Goal: Check status: Check status

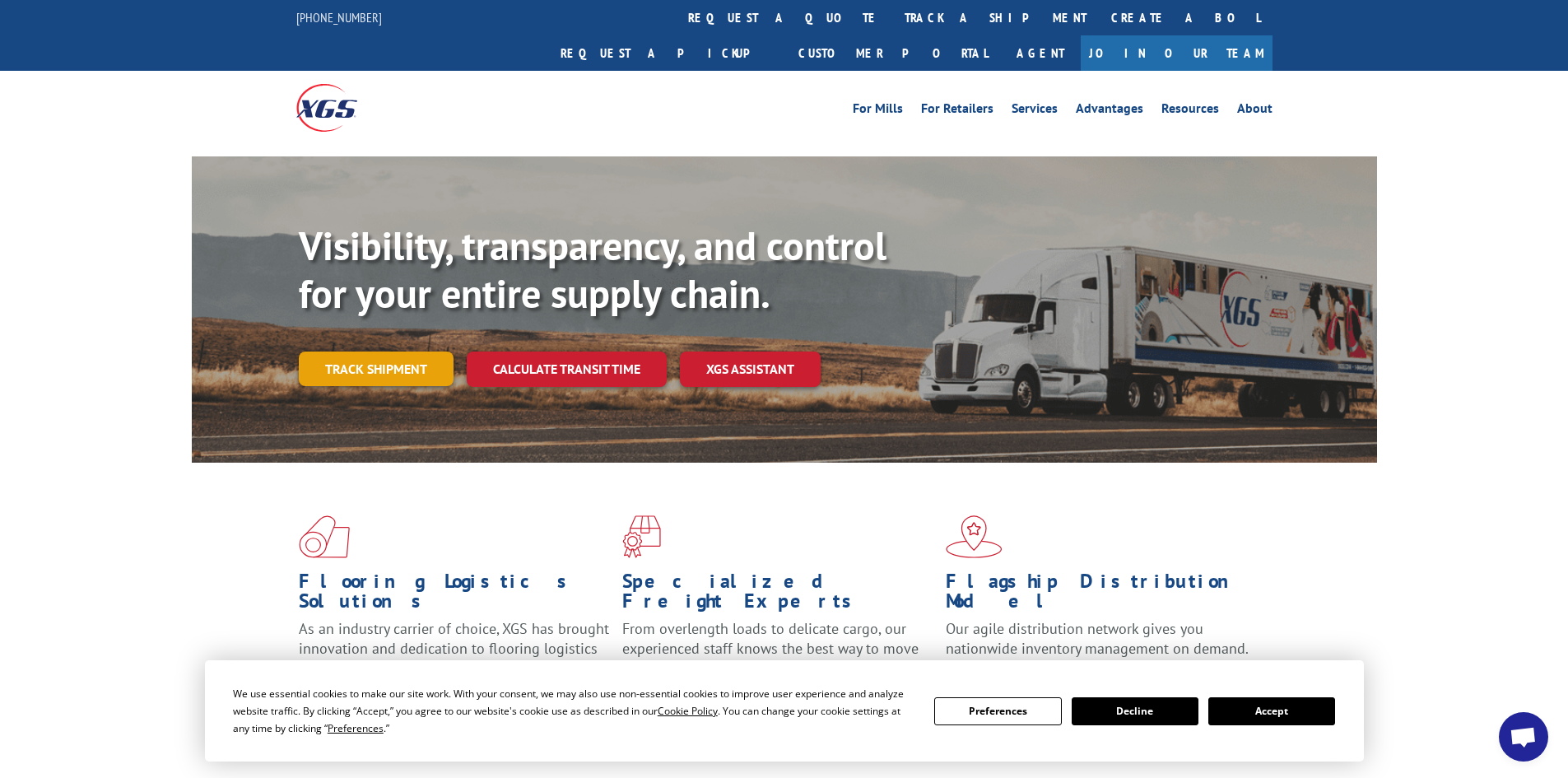
click at [405, 352] on link "Track shipment" at bounding box center [375, 369] width 154 height 34
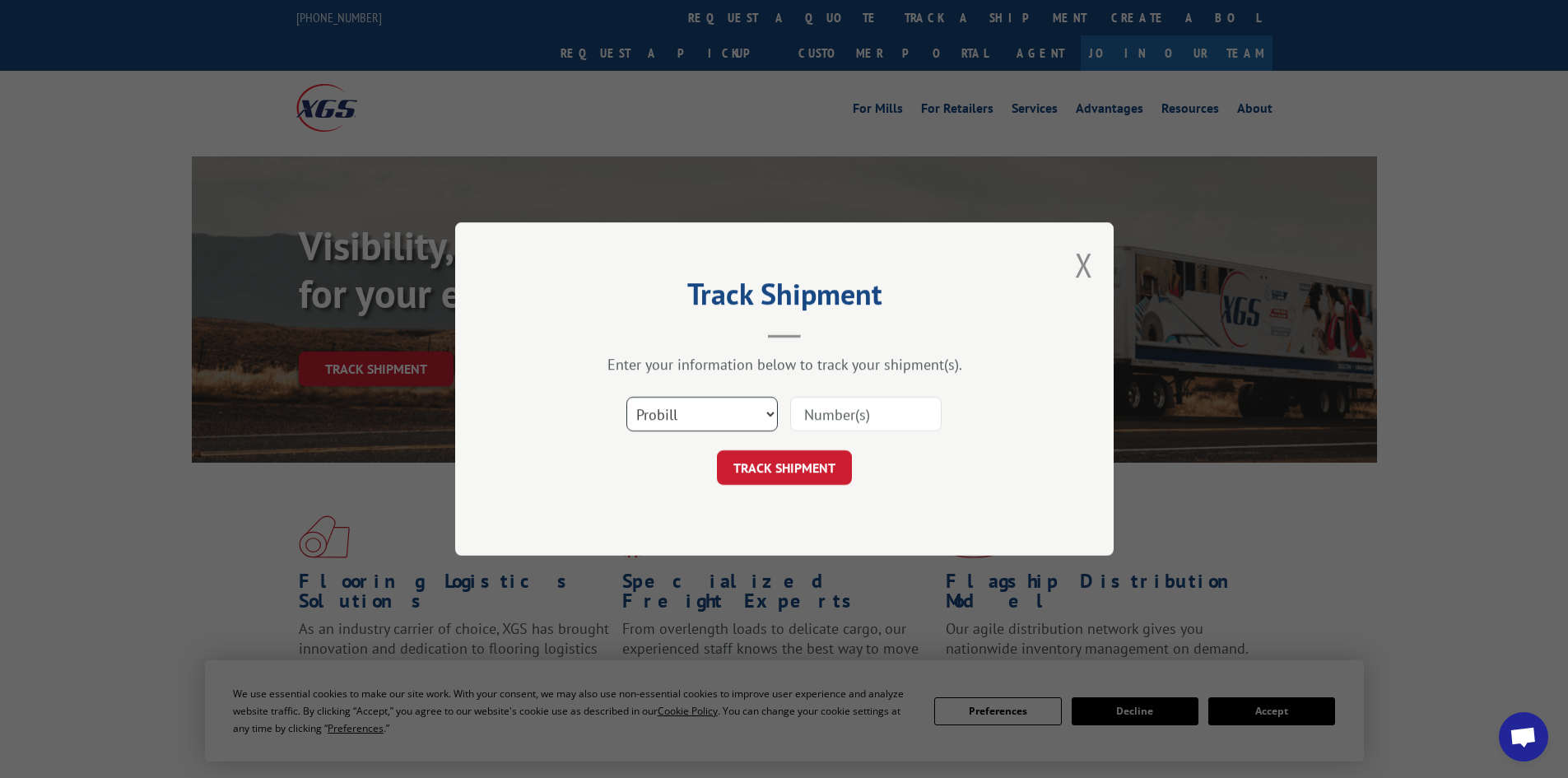
click at [701, 417] on select "Select category... Probill BOL PO" at bounding box center [702, 414] width 152 height 34
click at [626, 397] on select "Select category... Probill BOL PO" at bounding box center [702, 414] width 152 height 34
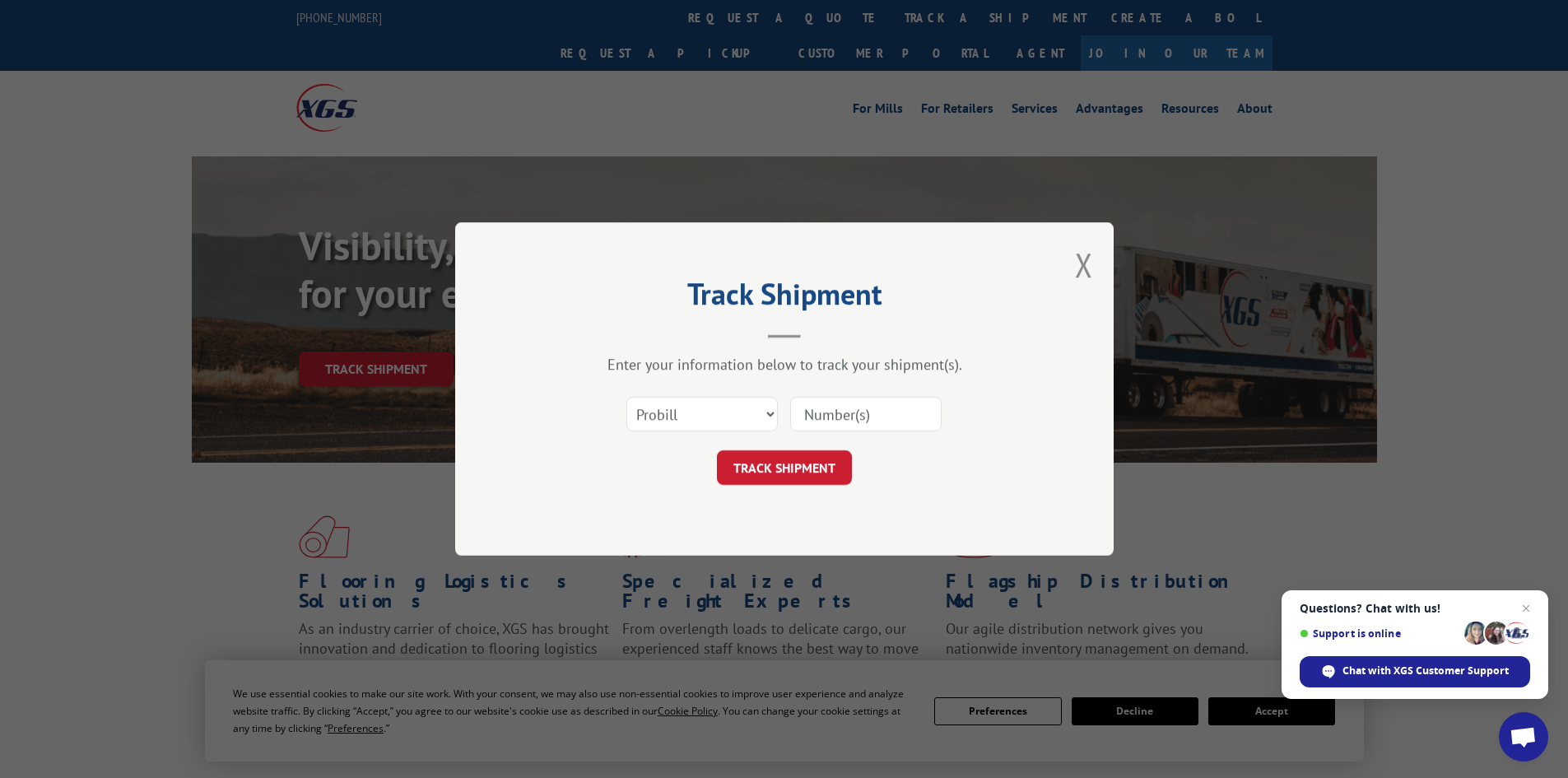
click at [831, 425] on input at bounding box center [866, 414] width 152 height 34
paste input "7054869"
type input "7054869"
click at [790, 465] on button "TRACK SHIPMENT" at bounding box center [784, 467] width 135 height 34
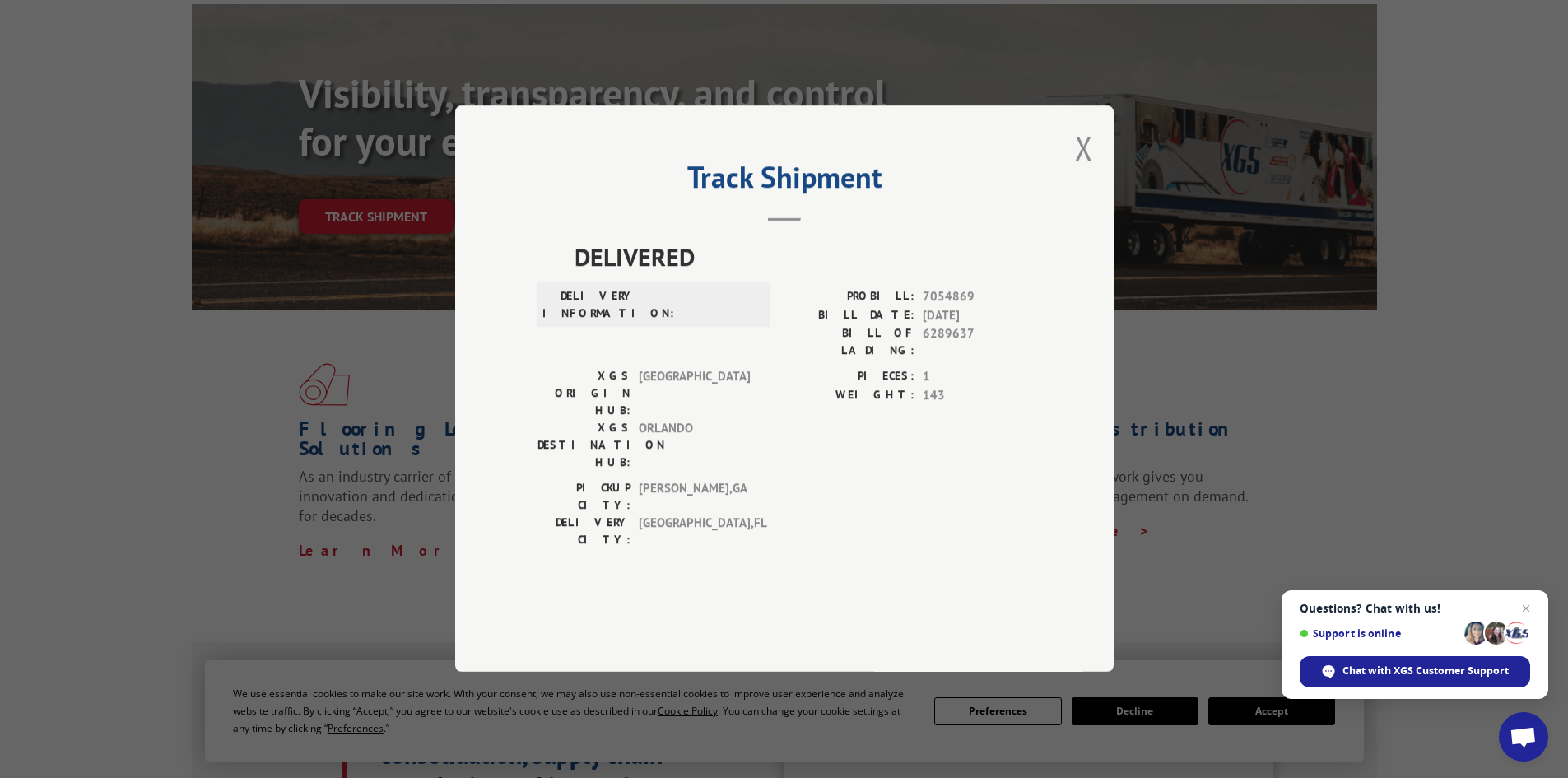
scroll to position [165, 0]
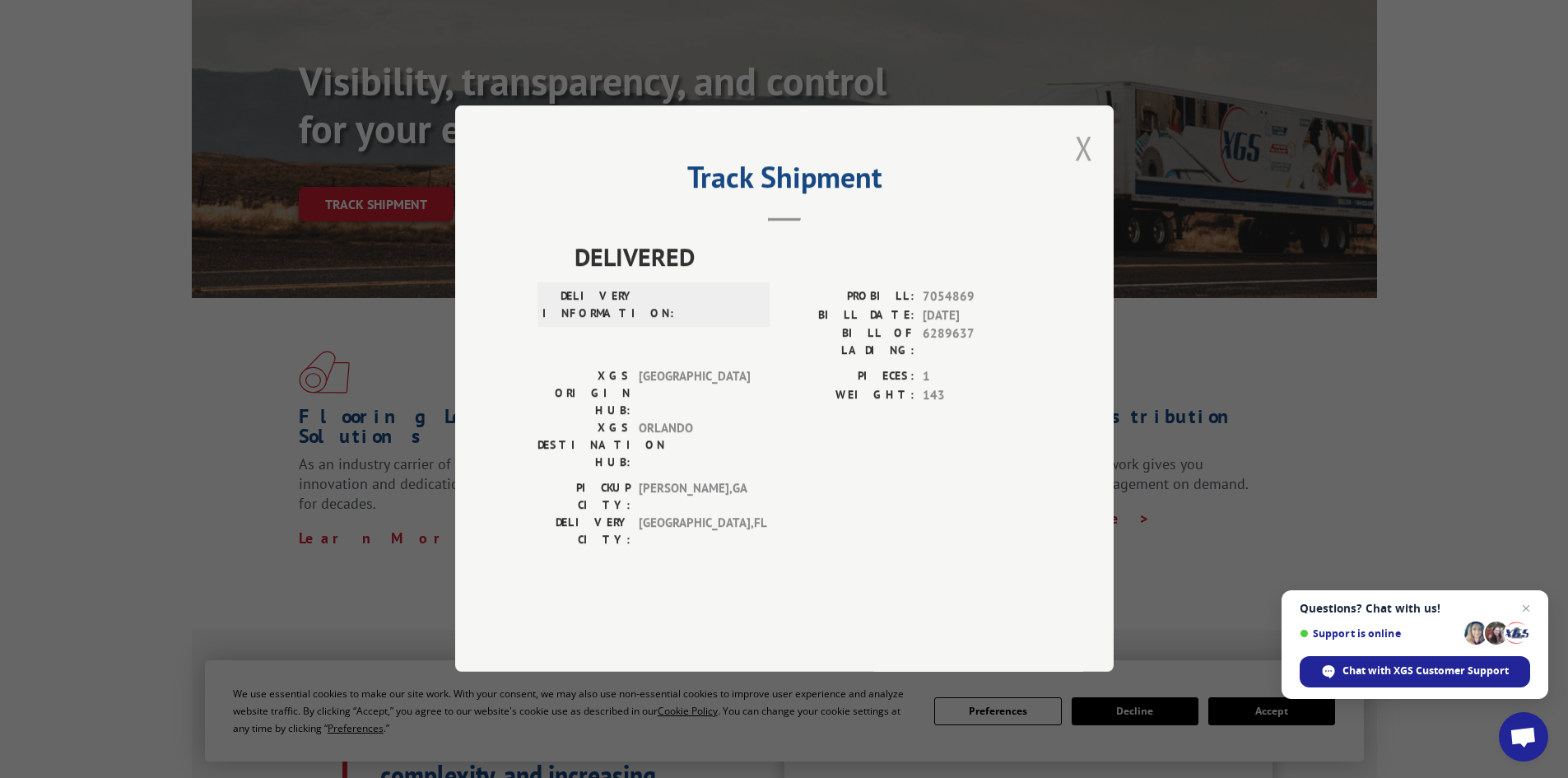
click at [1079, 170] on button "Close modal" at bounding box center [1083, 148] width 18 height 44
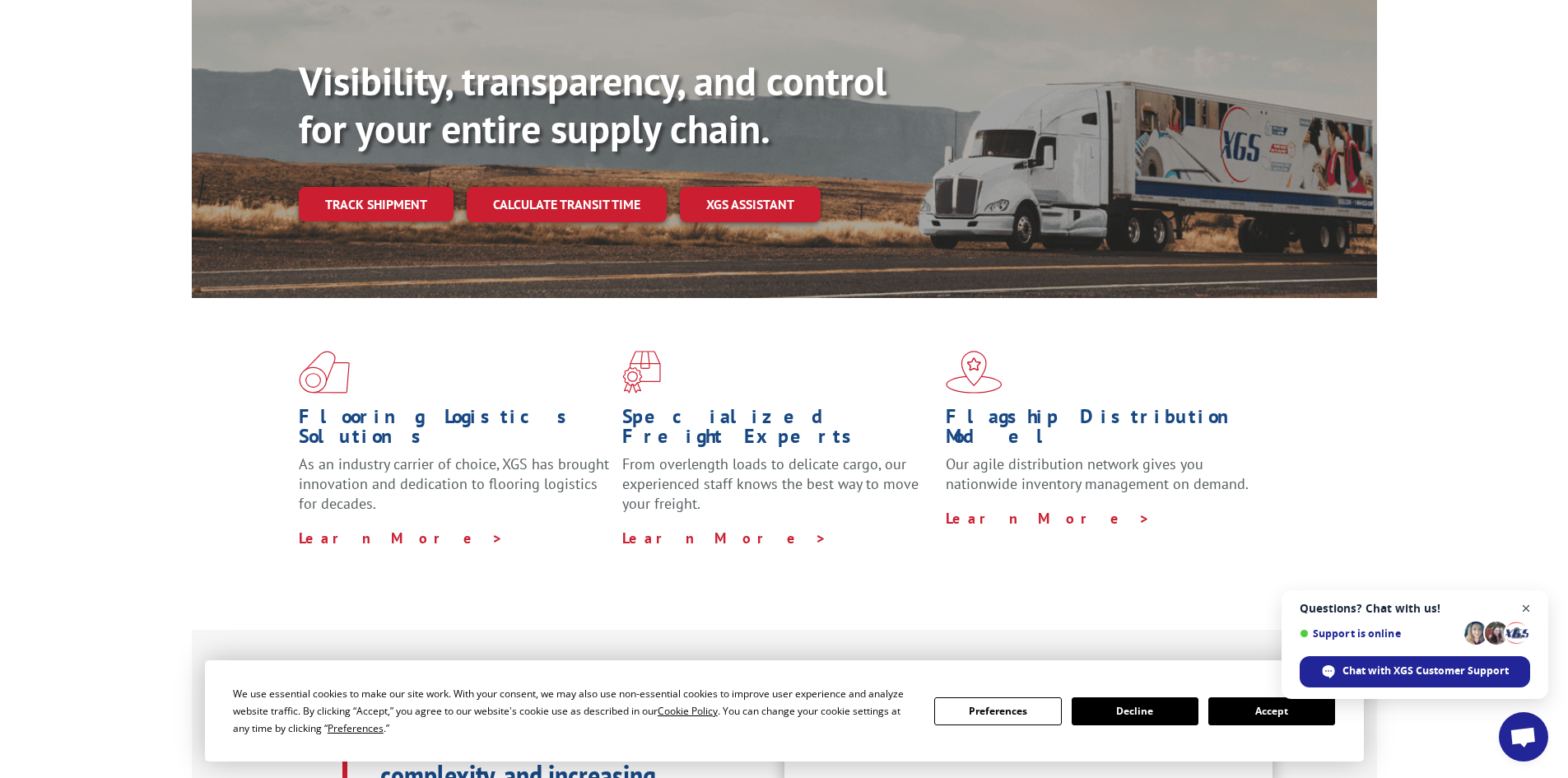
click at [1526, 608] on span "Close chat" at bounding box center [1526, 608] width 21 height 21
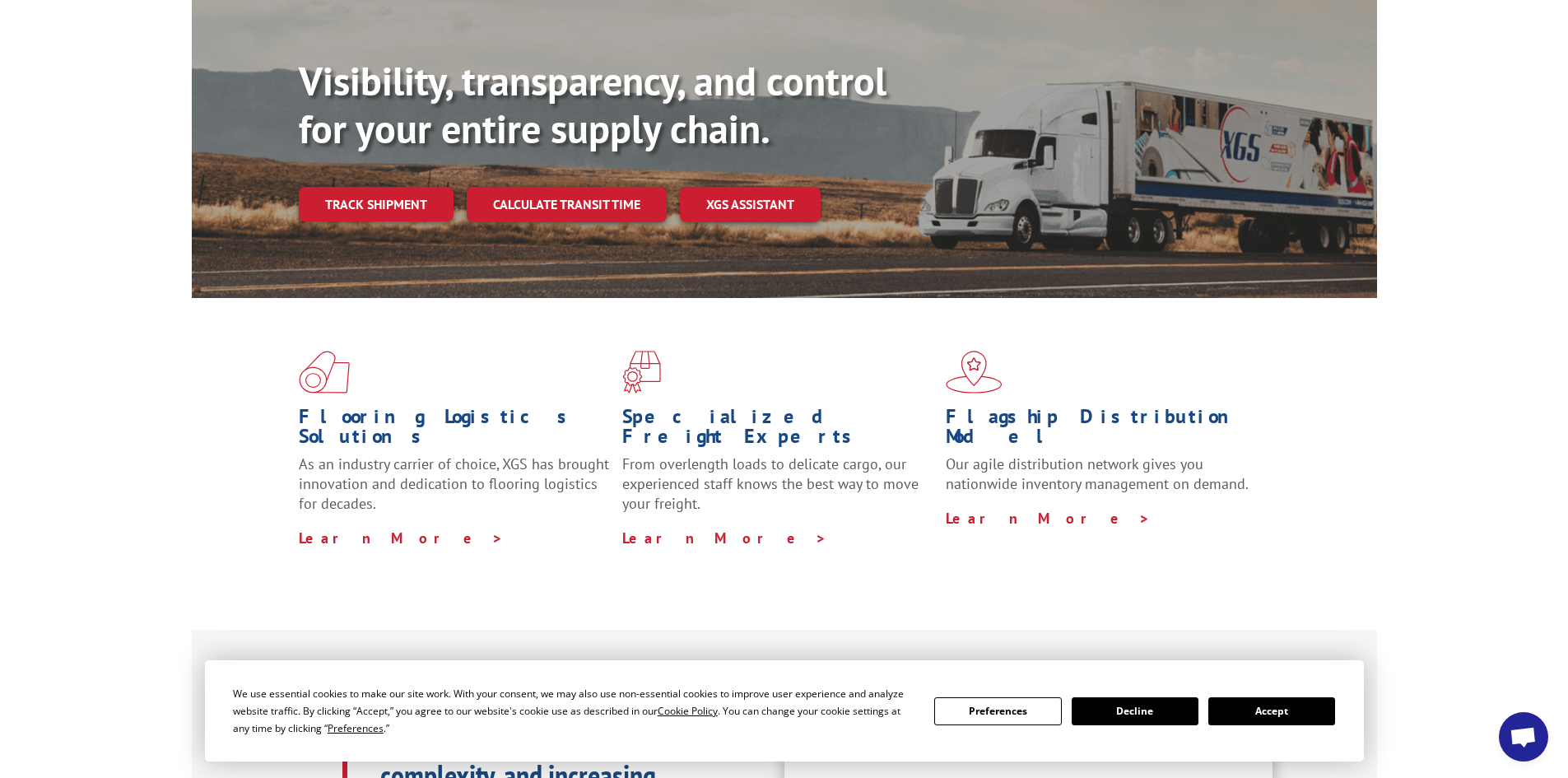
click at [1253, 711] on button "Accept" at bounding box center [1271, 712] width 127 height 28
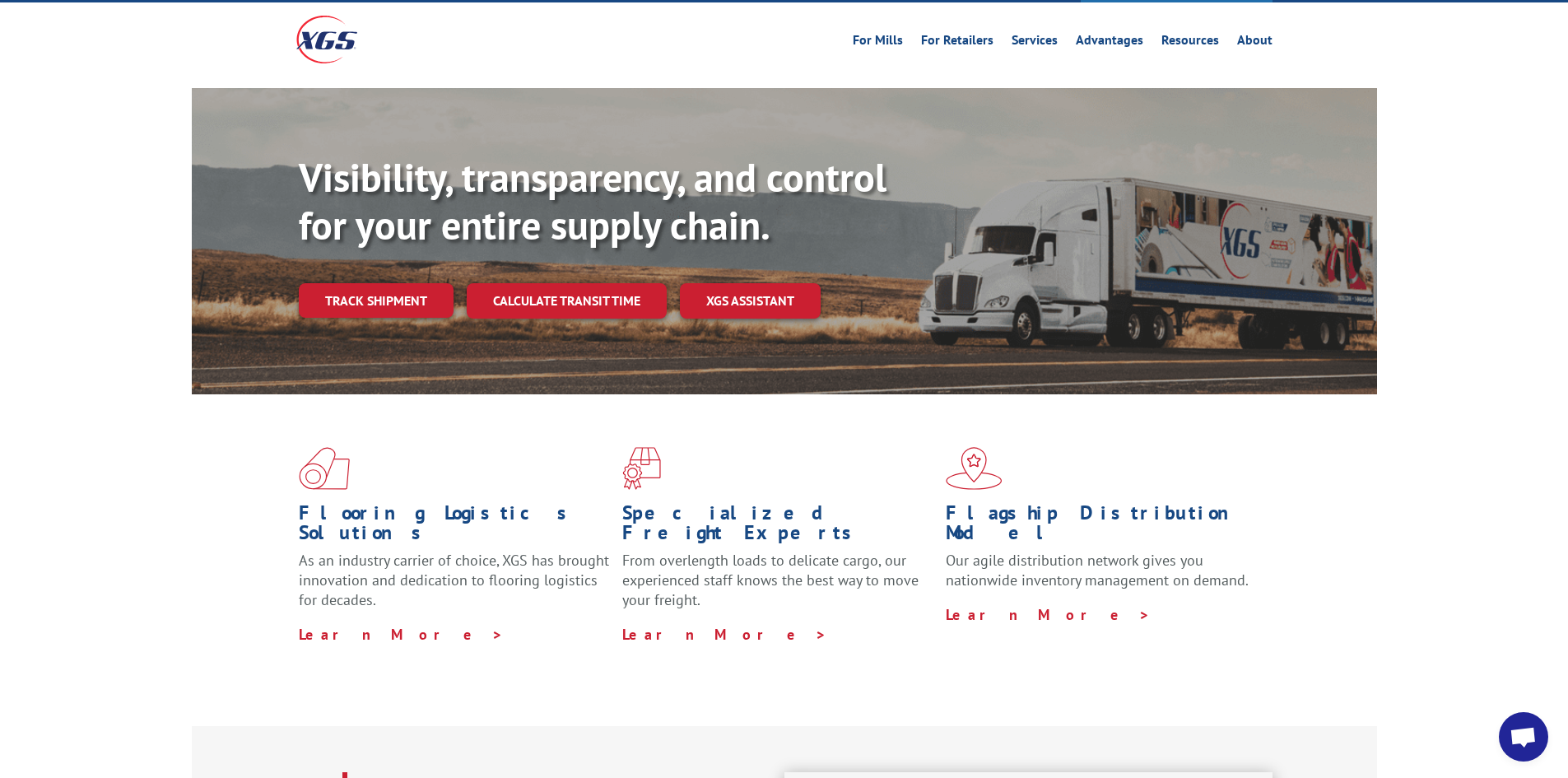
scroll to position [0, 0]
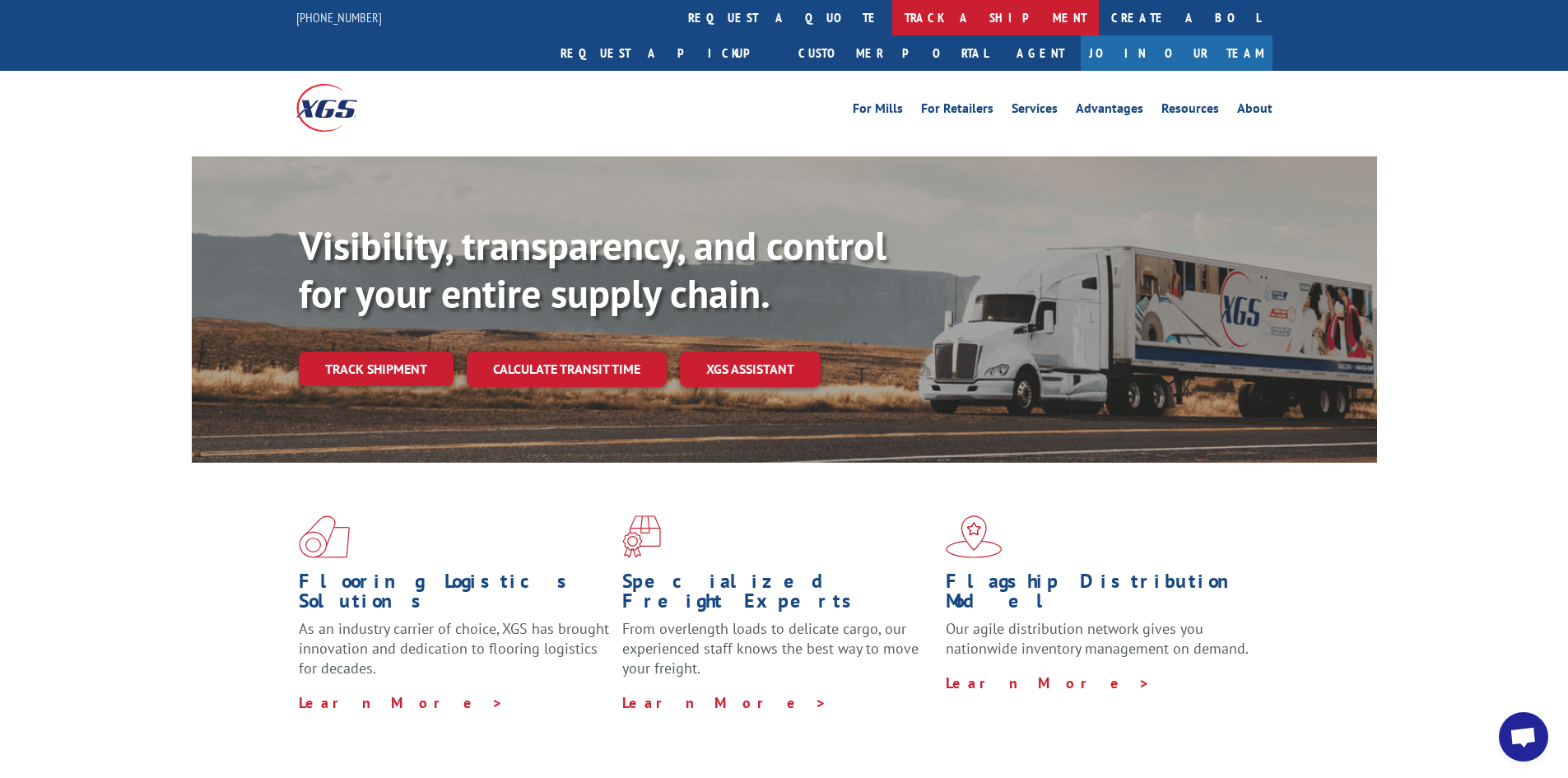
click at [892, 15] on link "track a shipment" at bounding box center [996, 17] width 207 height 35
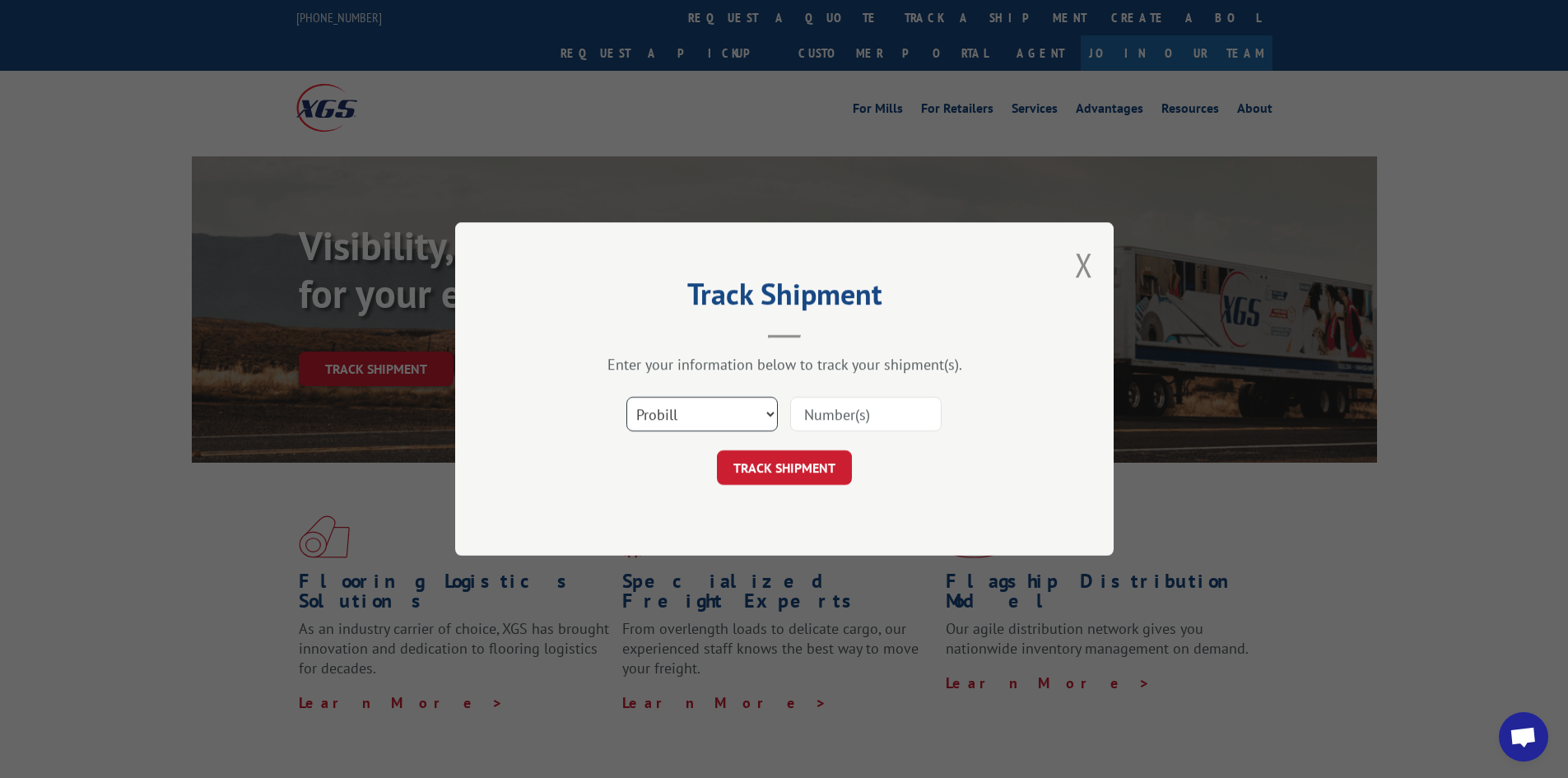
click at [729, 416] on select "Select category... Probill BOL PO" at bounding box center [702, 414] width 152 height 34
click at [626, 397] on select "Select category... Probill BOL PO" at bounding box center [702, 414] width 152 height 34
click at [814, 414] on input at bounding box center [866, 414] width 152 height 34
paste input "7054869"
type input "7054869"
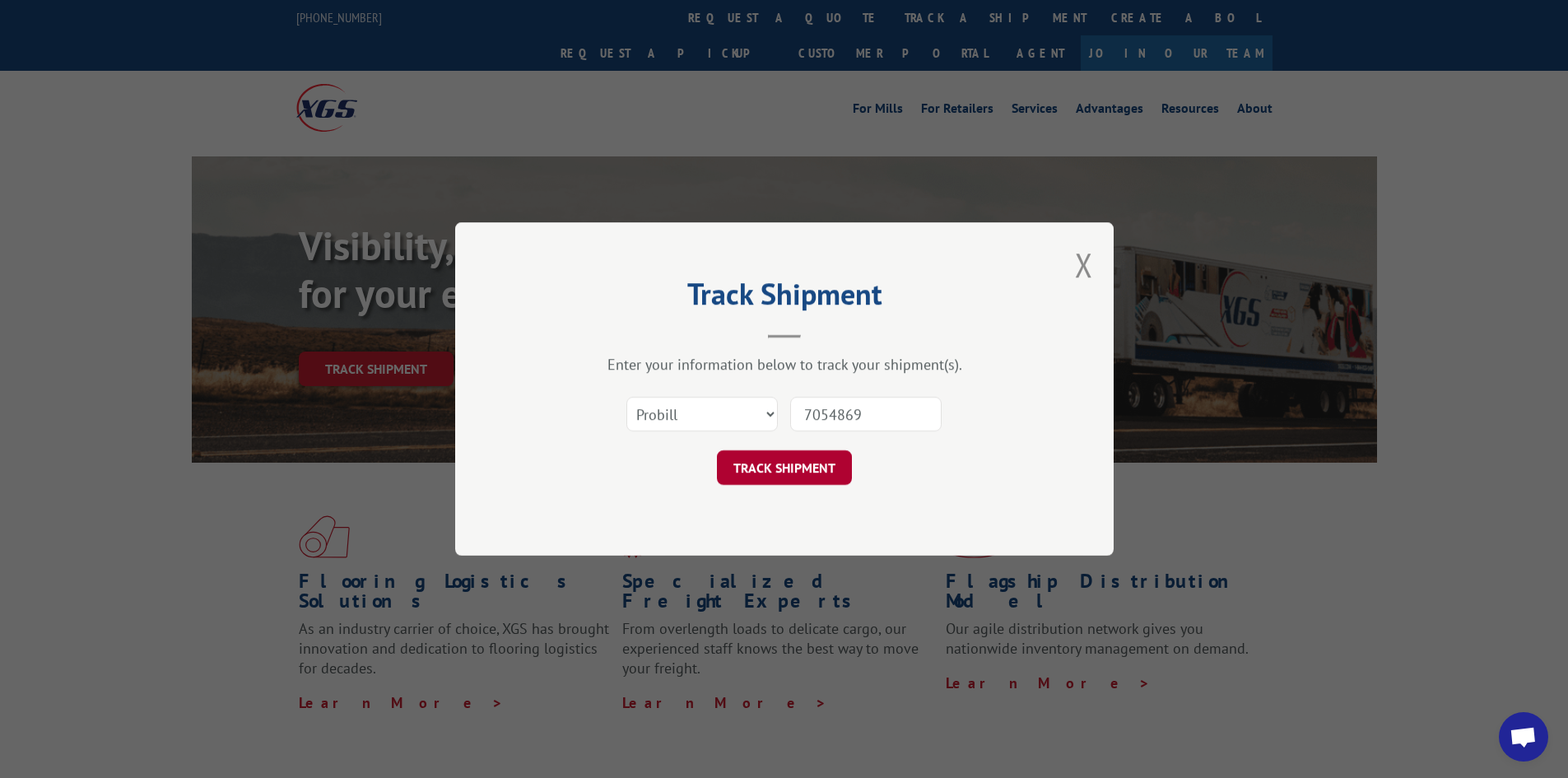
click at [761, 468] on button "TRACK SHIPMENT" at bounding box center [784, 467] width 135 height 34
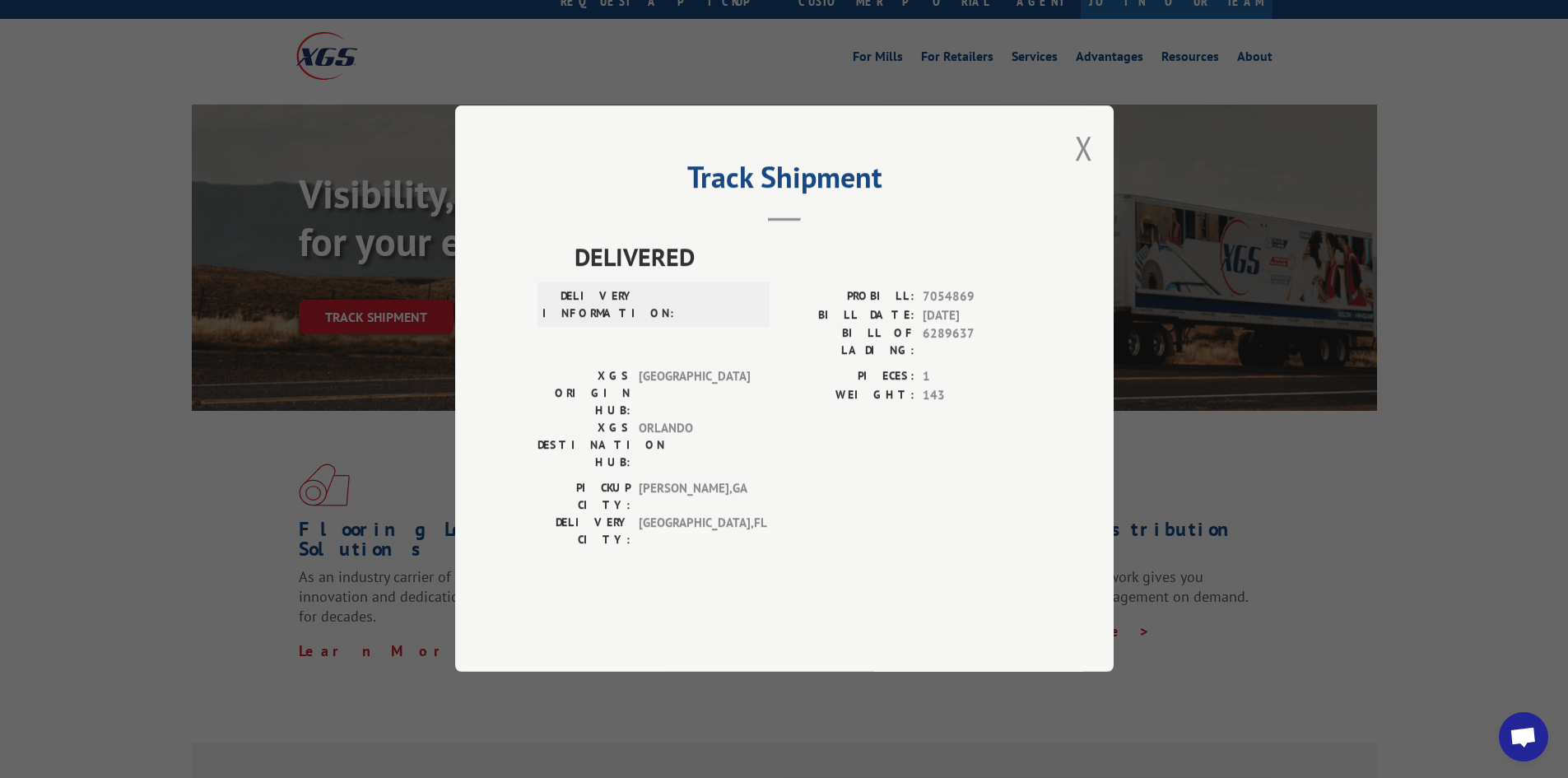
scroll to position [165, 0]
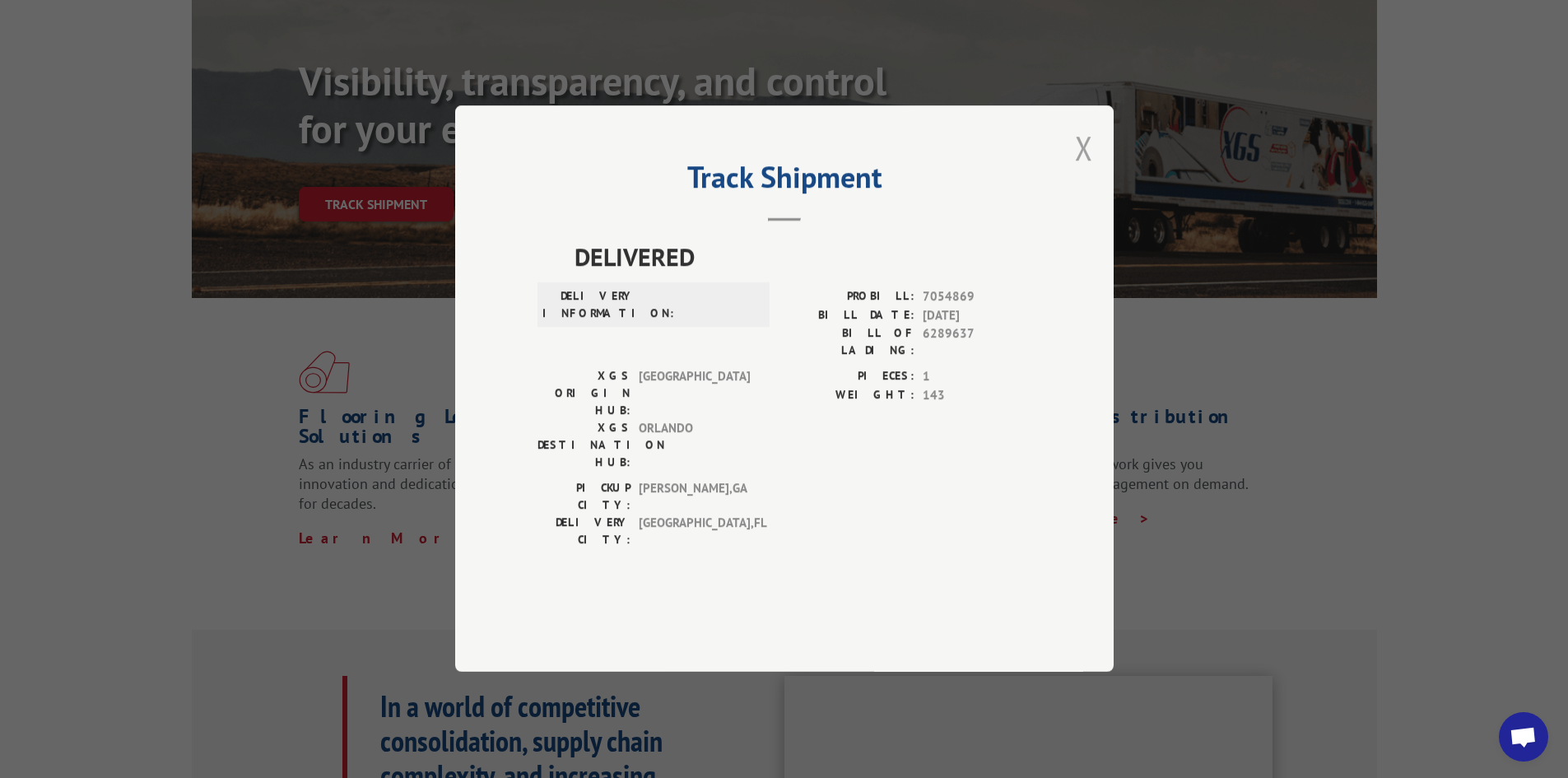
click at [1081, 170] on button "Close modal" at bounding box center [1083, 148] width 18 height 44
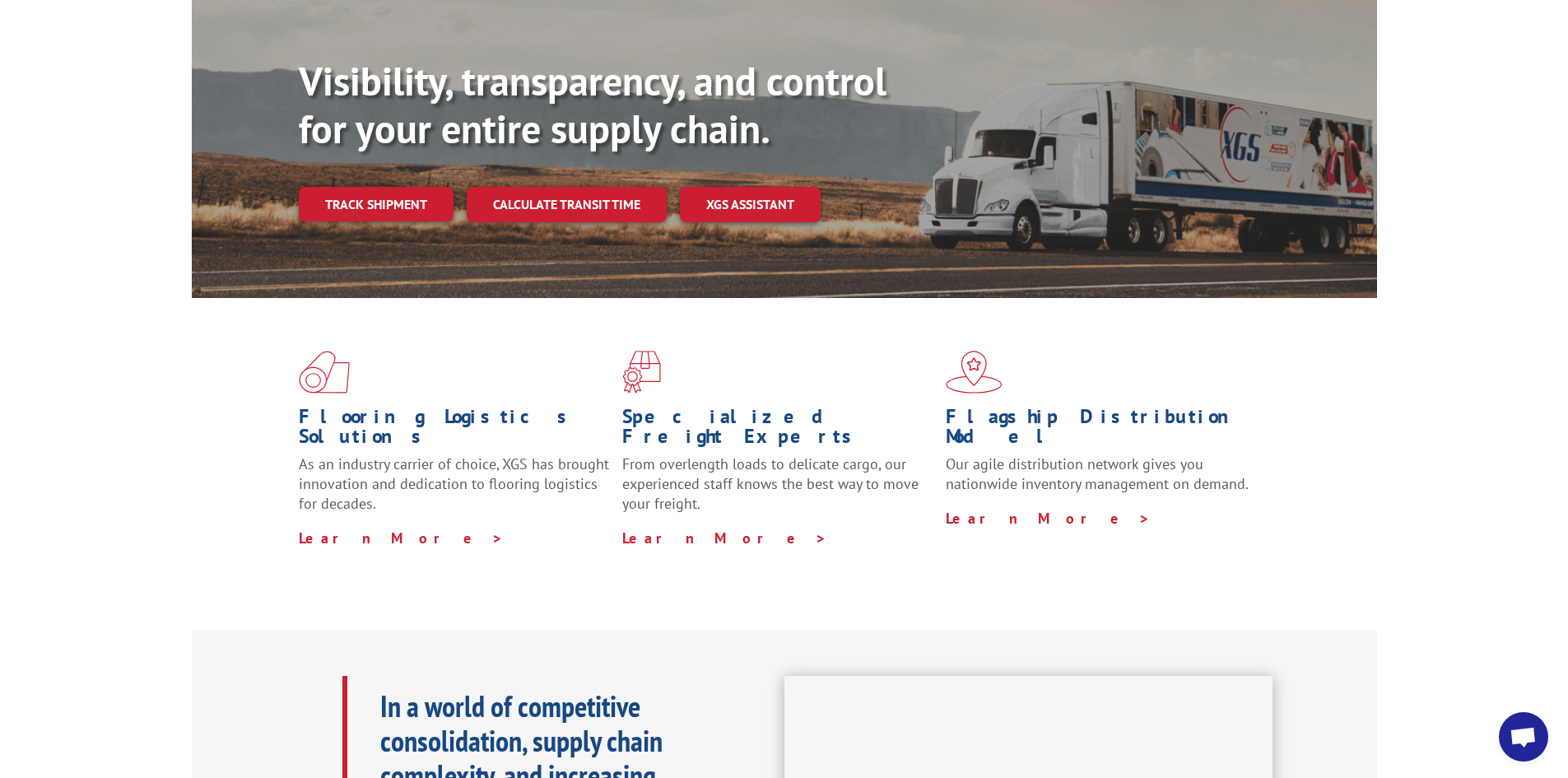
scroll to position [0, 0]
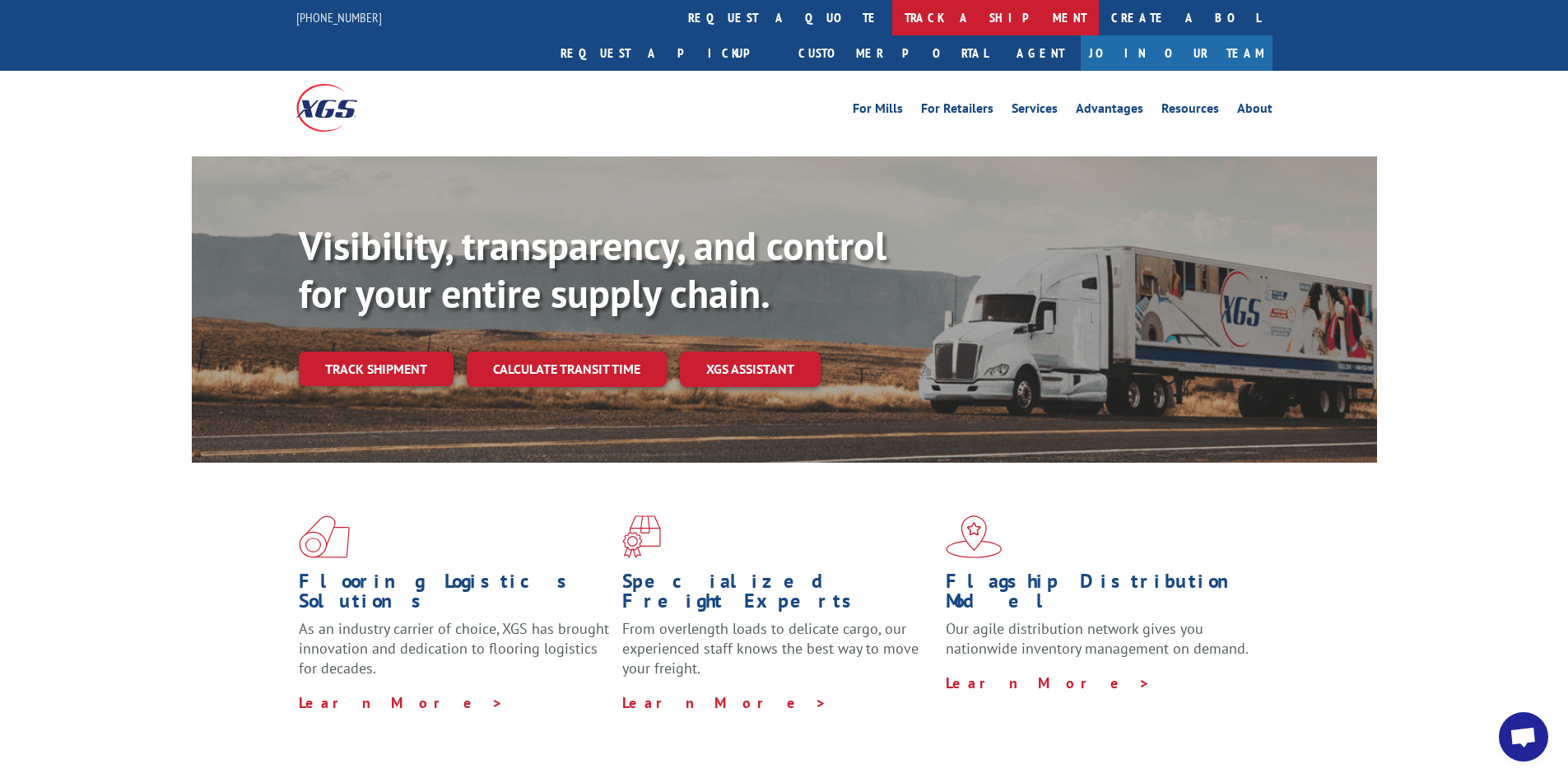
click at [892, 20] on link "track a shipment" at bounding box center [996, 17] width 207 height 35
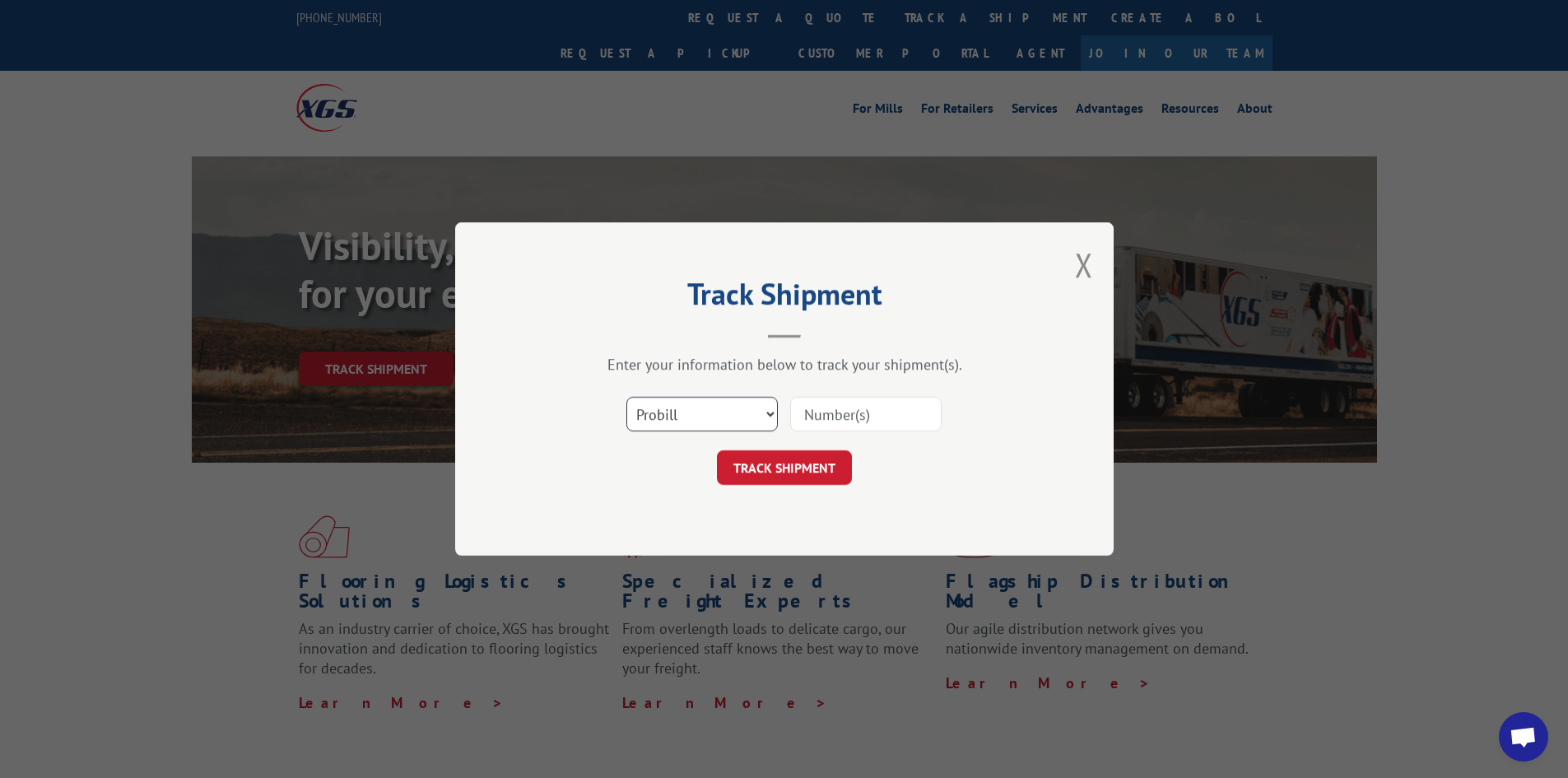
click at [680, 424] on select "Select category... Probill BOL PO" at bounding box center [702, 414] width 152 height 34
select select "bol"
click at [626, 397] on select "Select category... Probill BOL PO" at bounding box center [702, 414] width 152 height 34
click at [831, 412] on input at bounding box center [866, 414] width 152 height 34
paste input "7054869"
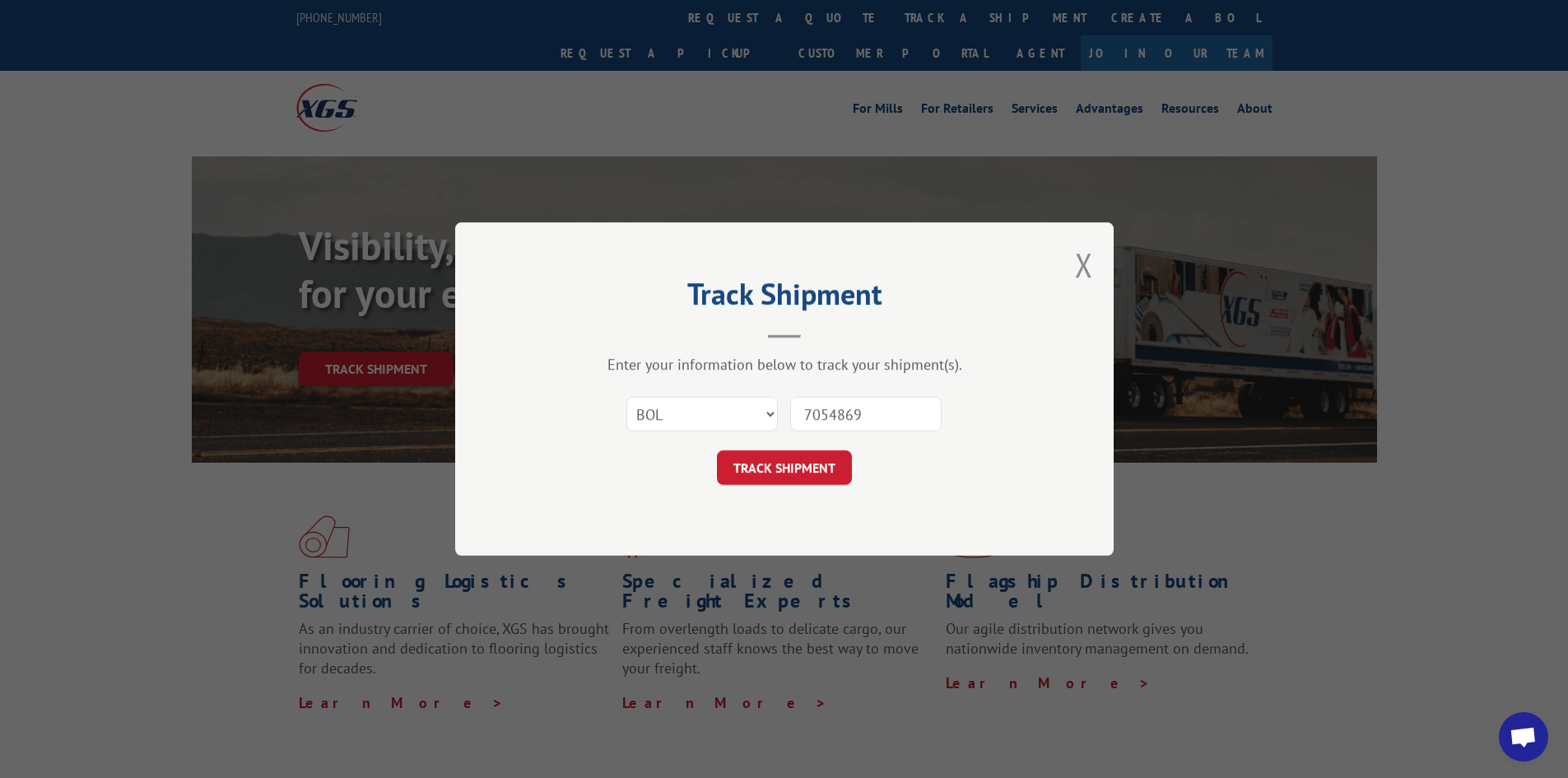
type input "7054869"
click at [790, 461] on button "TRACK SHIPMENT" at bounding box center [784, 467] width 135 height 34
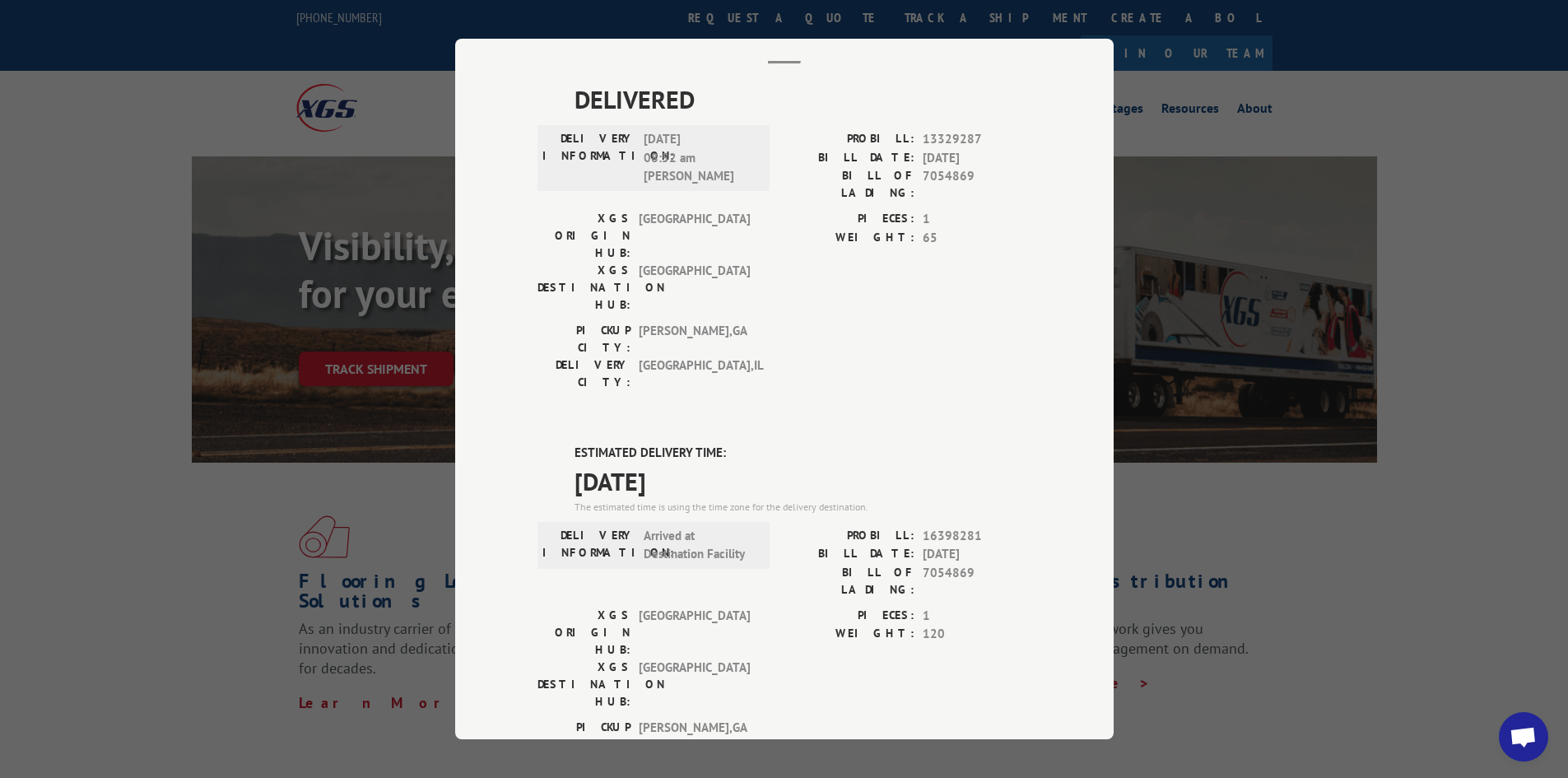
scroll to position [247, 0]
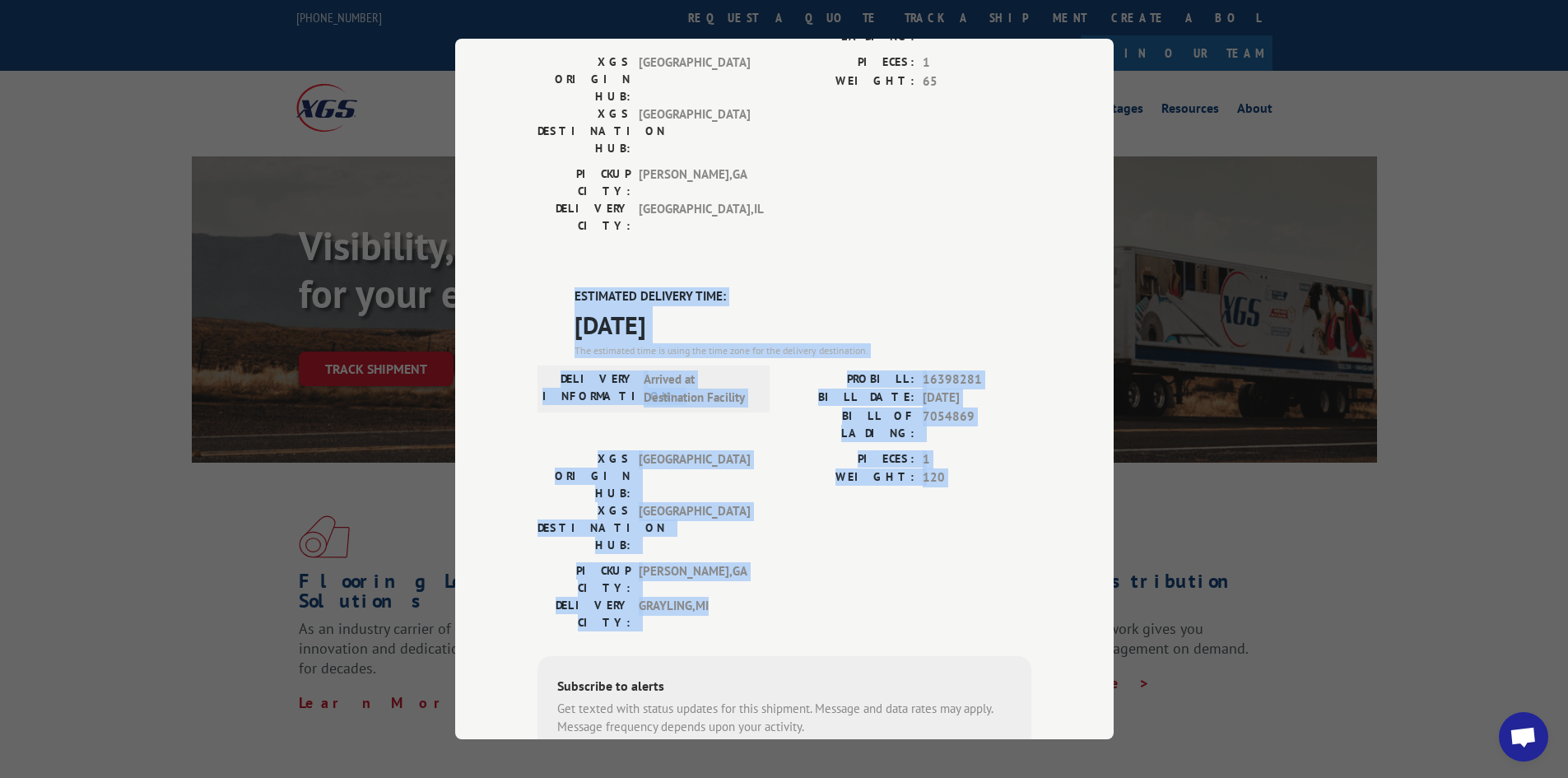
drag, startPoint x: 569, startPoint y: 218, endPoint x: 708, endPoint y: 452, distance: 272.2
click at [708, 452] on div "ESTIMATED DELIVERY TIME: [DATE] The estimated time is using the time zone for t…" at bounding box center [784, 583] width 494 height 592
copy div "ESTIMATED DELIVERY TIME: [DATE] The estimated time is using the time zone for t…"
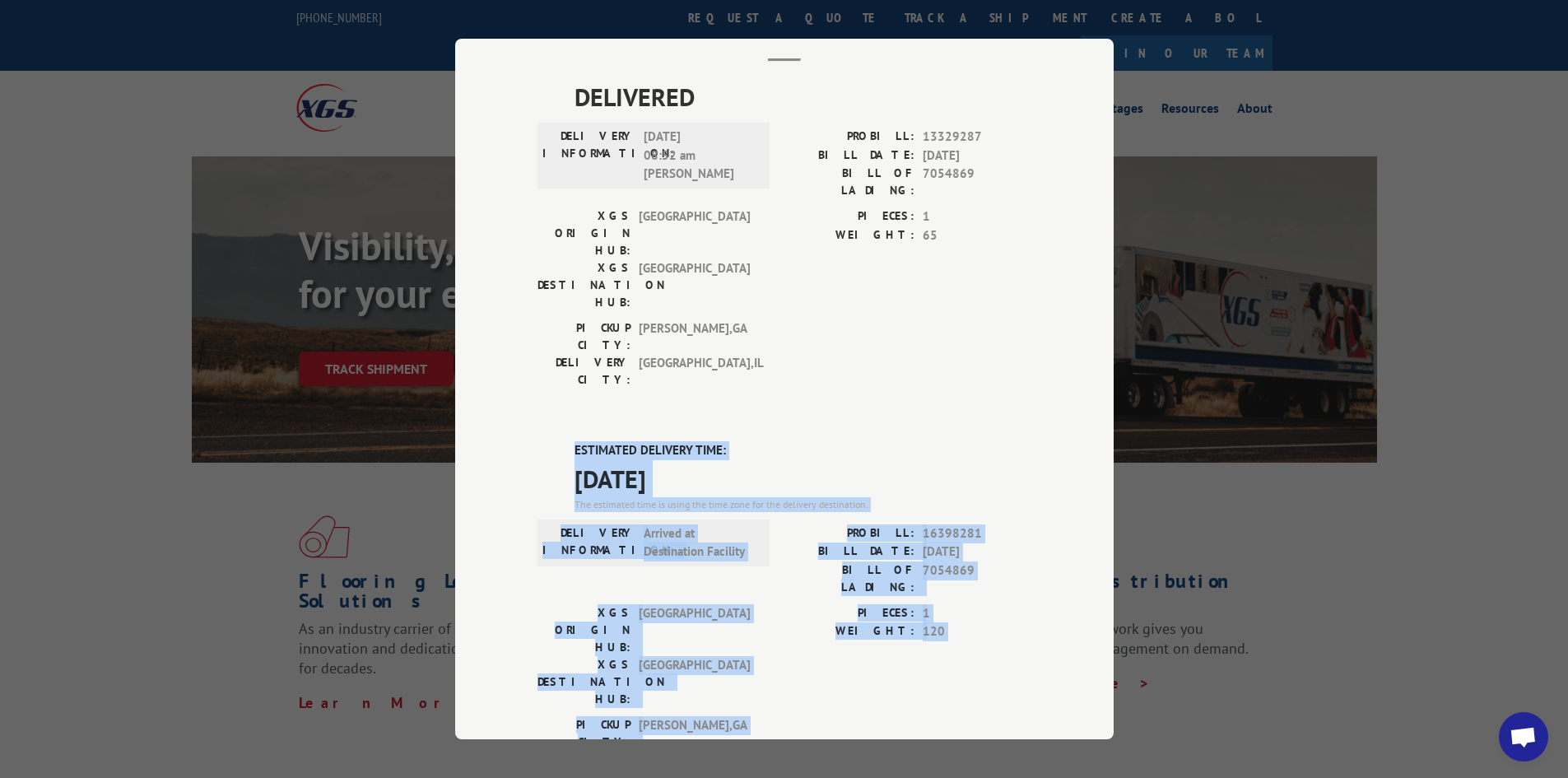
scroll to position [0, 0]
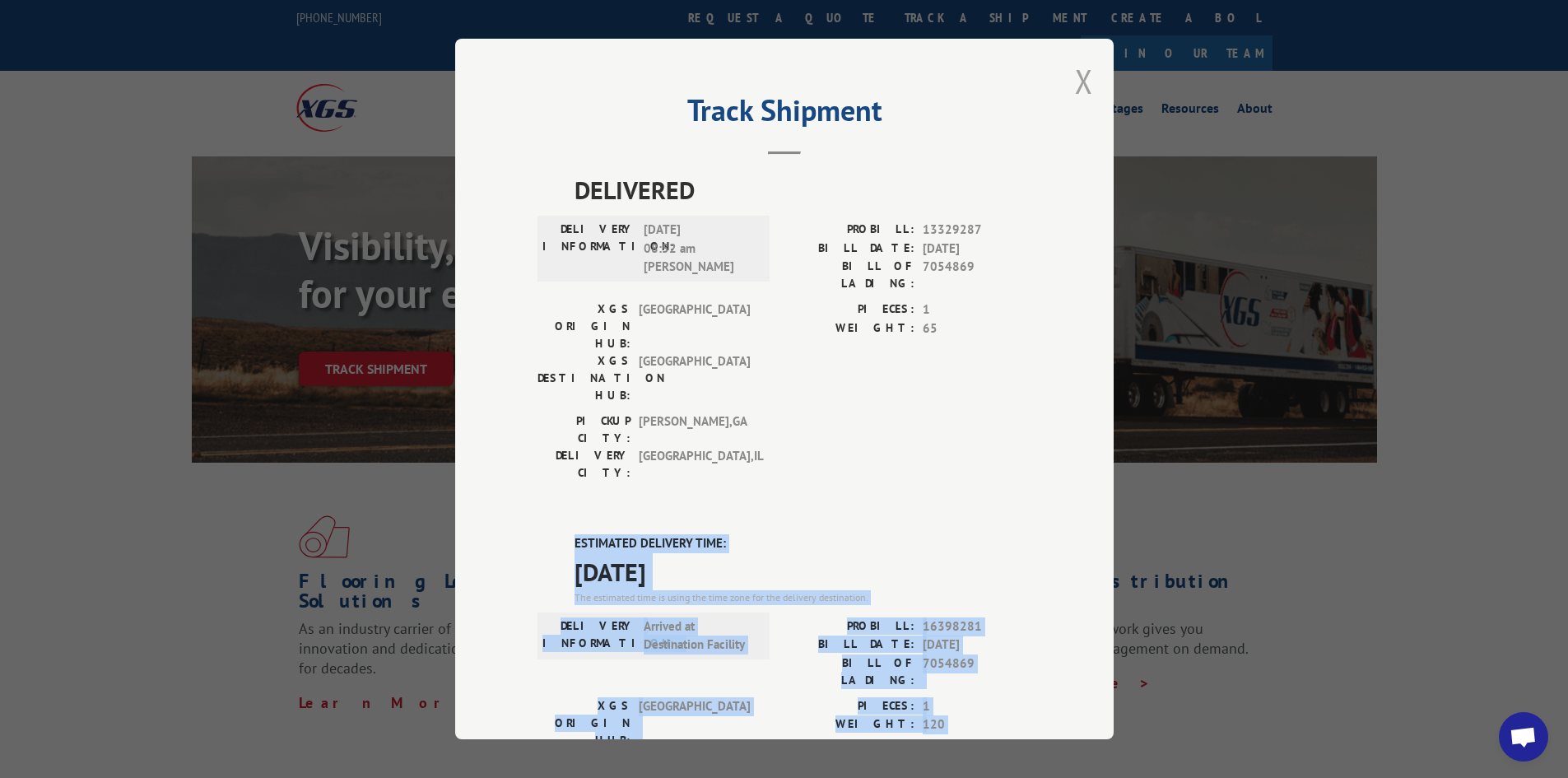
drag, startPoint x: 1072, startPoint y: 80, endPoint x: 1035, endPoint y: 82, distance: 37.1
click at [1074, 81] on button "Close modal" at bounding box center [1083, 81] width 18 height 44
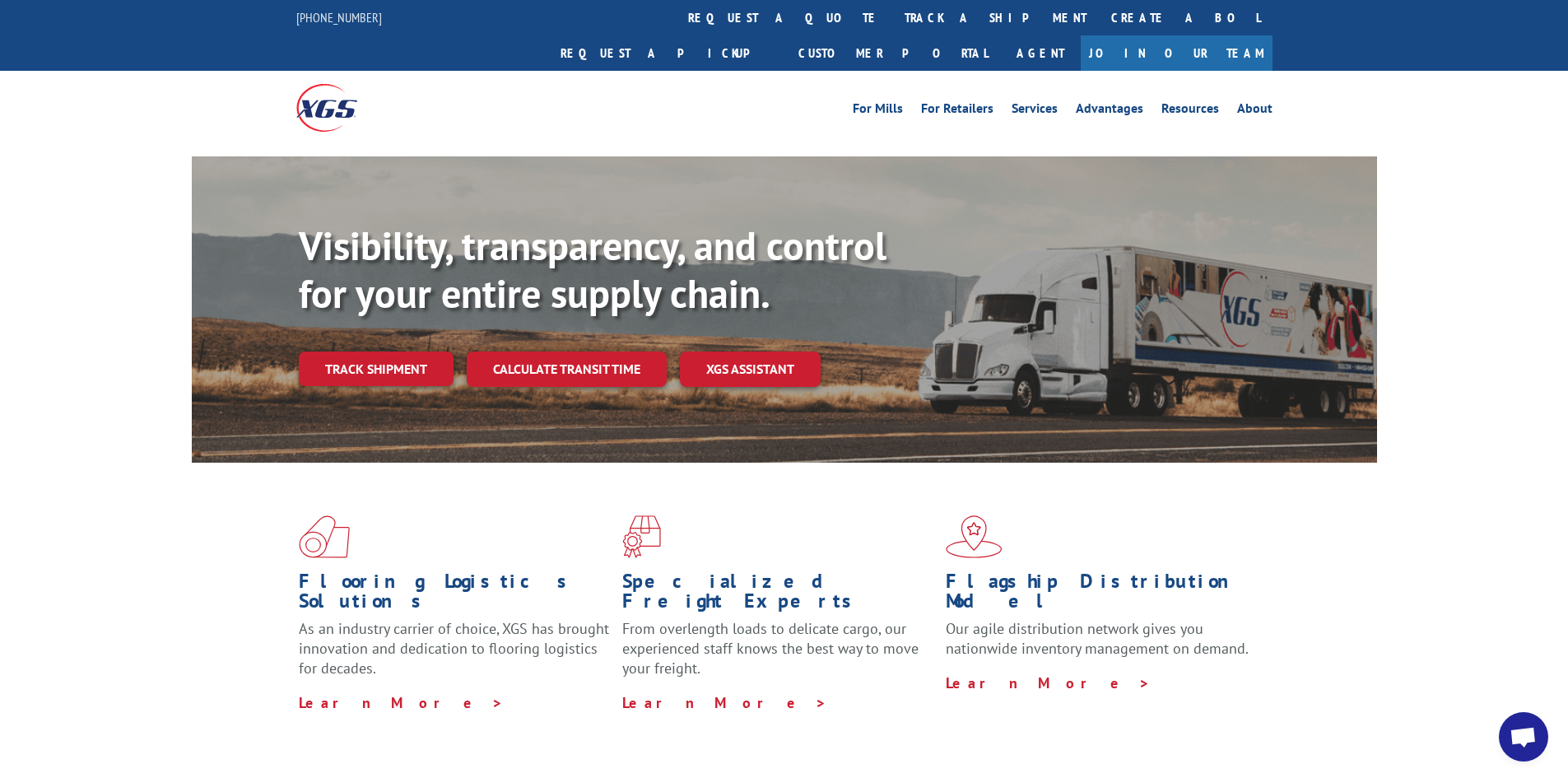
click at [892, 16] on link "track a shipment" at bounding box center [996, 17] width 207 height 35
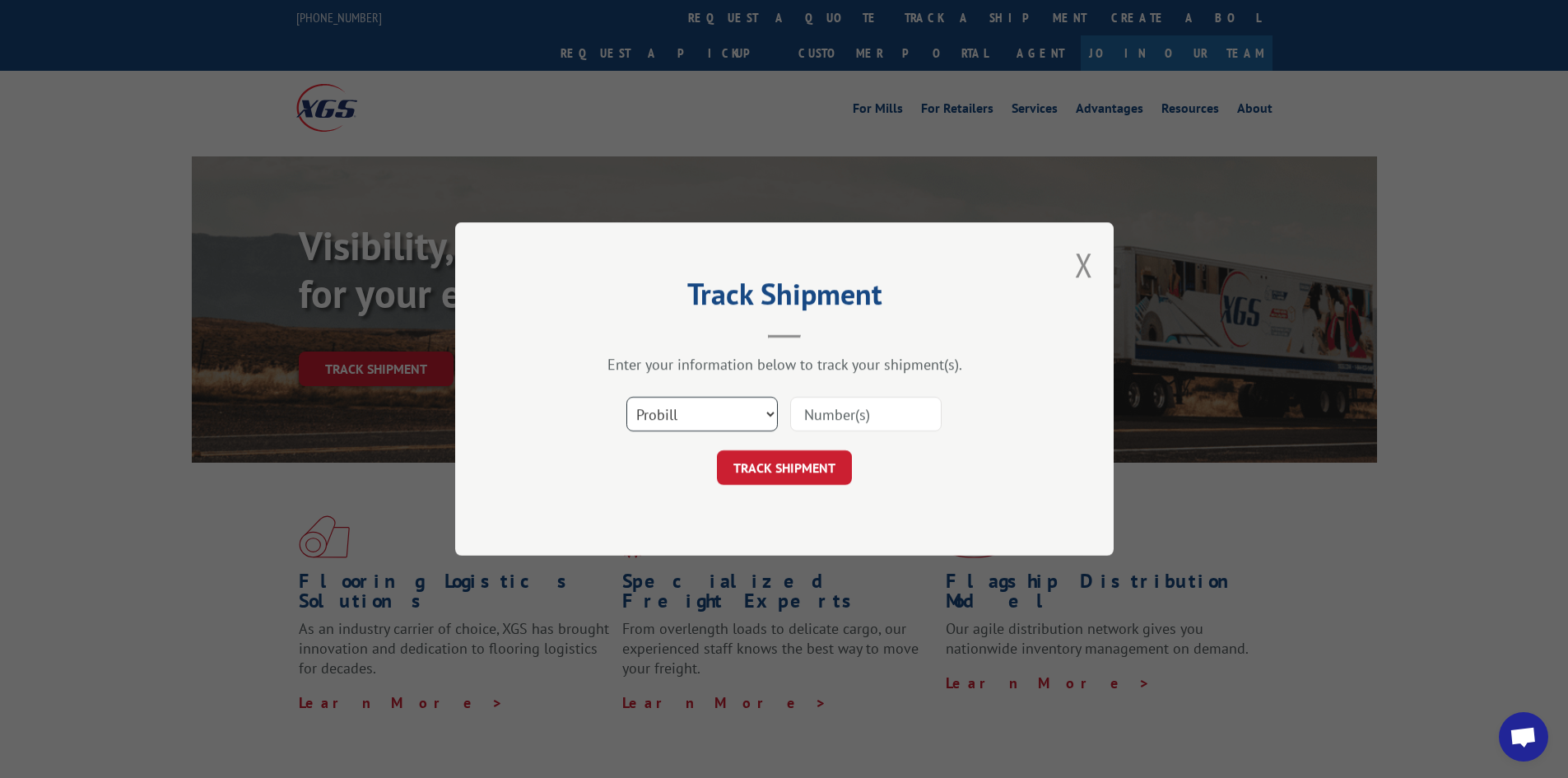
click at [673, 408] on select "Select category... Probill BOL PO" at bounding box center [702, 414] width 152 height 34
select select "bol"
click at [626, 397] on select "Select category... Probill BOL PO" at bounding box center [702, 414] width 152 height 34
click at [858, 423] on input at bounding box center [866, 414] width 152 height 34
paste input "7063628"
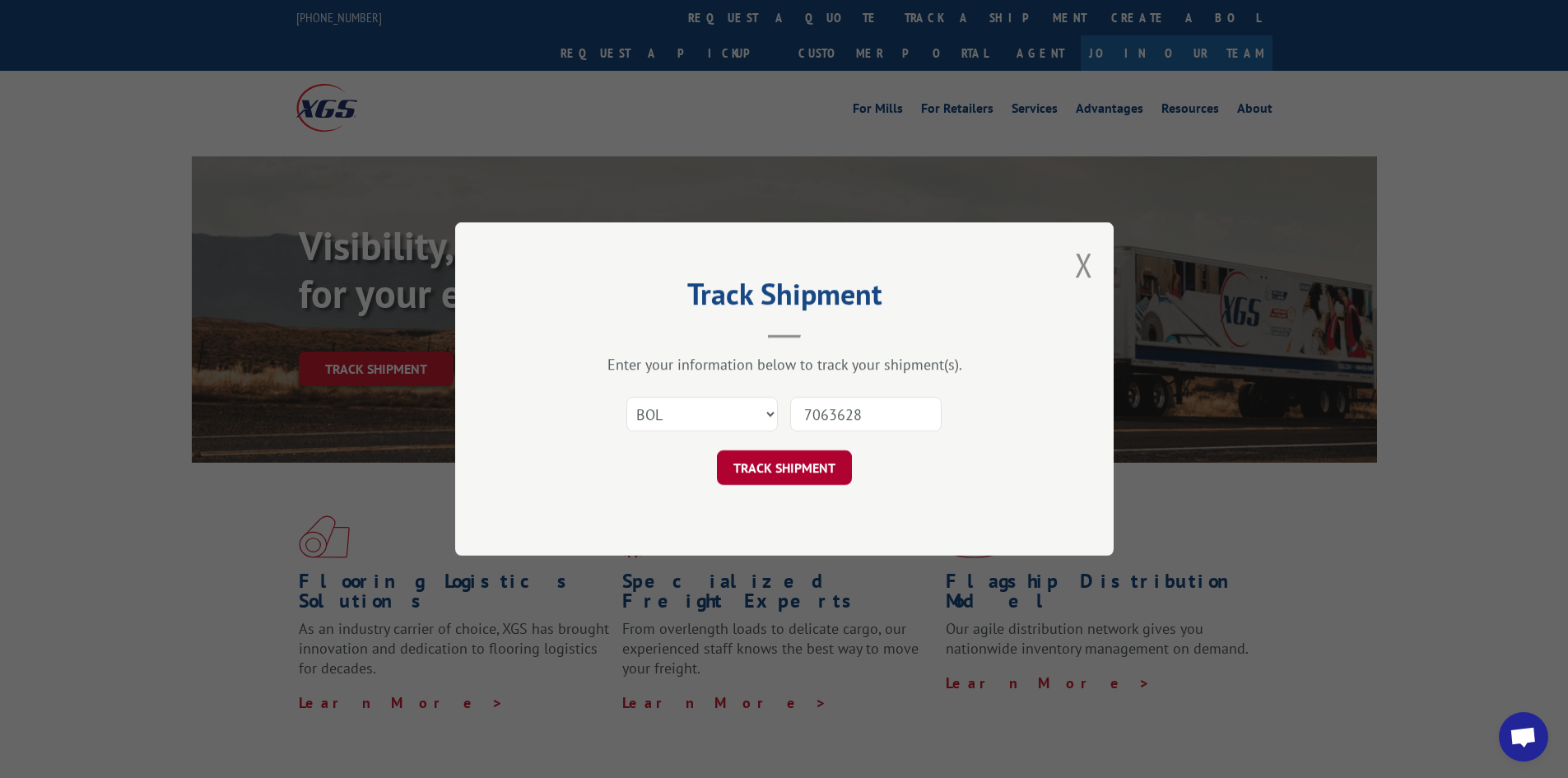
type input "7063628"
click at [761, 465] on button "TRACK SHIPMENT" at bounding box center [784, 467] width 135 height 34
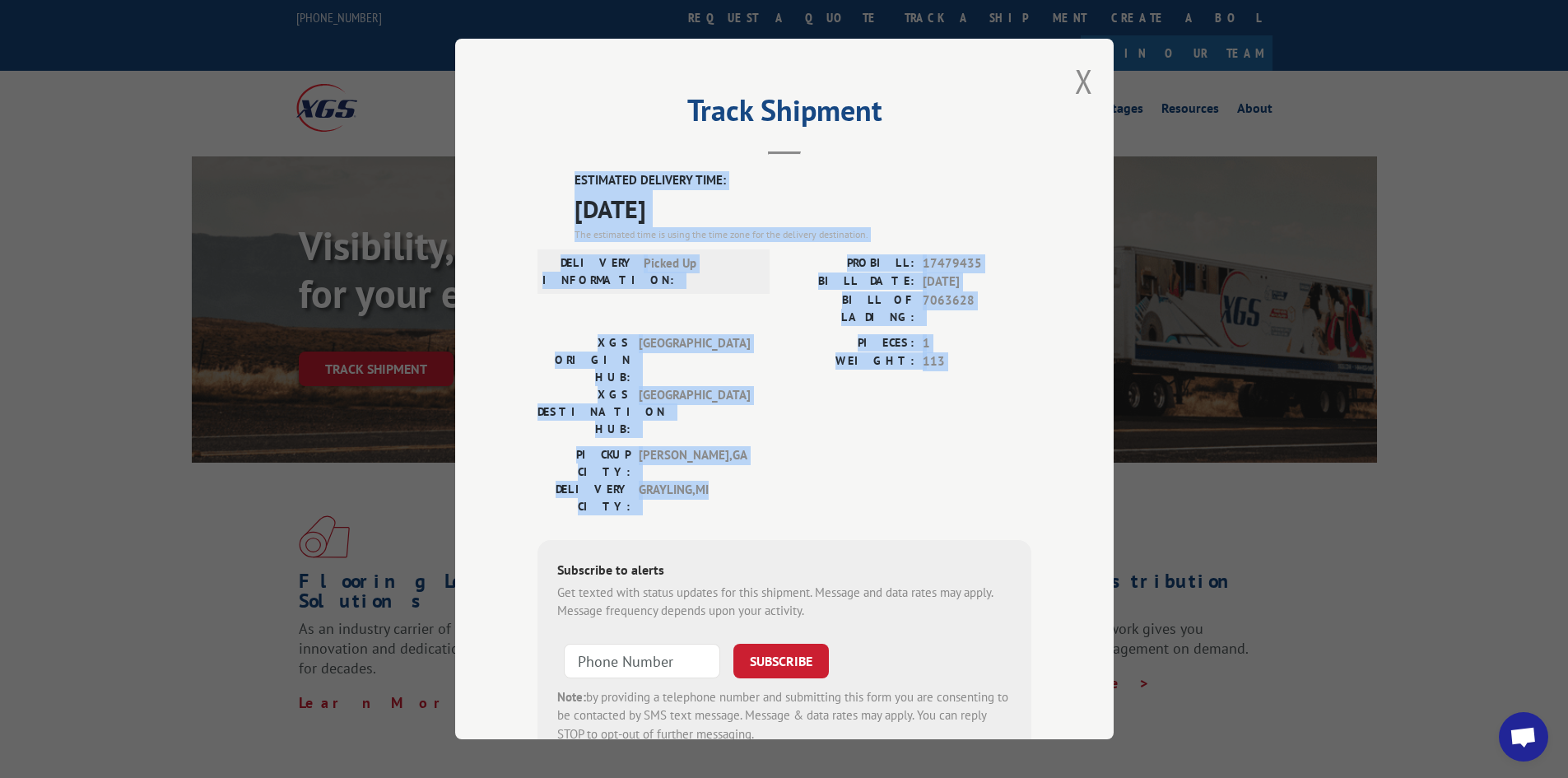
drag, startPoint x: 569, startPoint y: 176, endPoint x: 725, endPoint y: 401, distance: 273.8
click at [725, 401] on div "ESTIMATED DELIVERY TIME: [DATE] The estimated time is using the time zone for t…" at bounding box center [784, 467] width 494 height 592
copy div "ESTIMATED DELIVERY TIME: [DATE] The estimated time is using the time zone for t…"
